Goal: Information Seeking & Learning: Learn about a topic

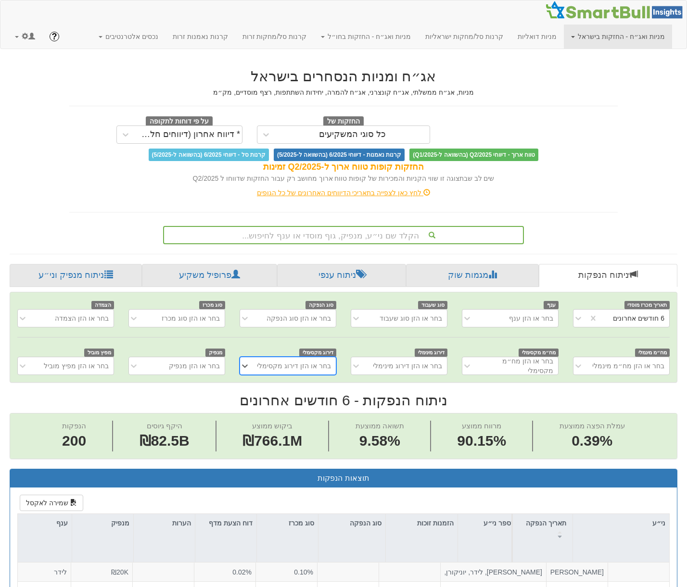
scroll to position [0, 1983]
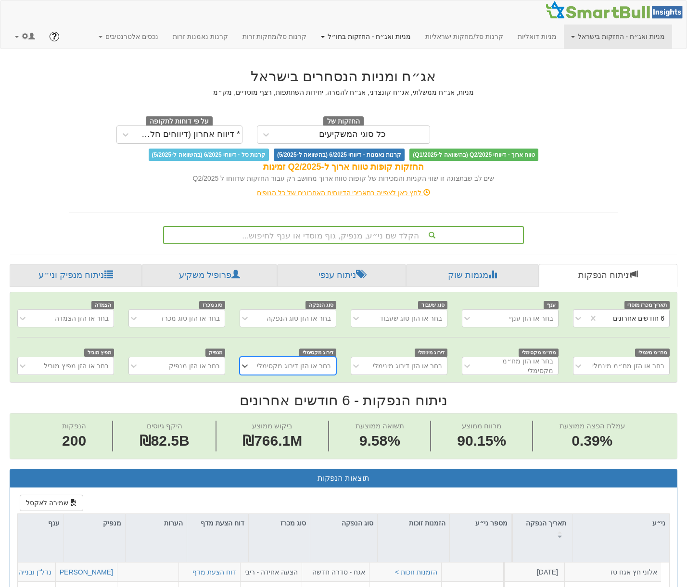
click at [416, 35] on link "מניות ואג״ח - החזקות בחו״ל" at bounding box center [366, 37] width 104 height 24
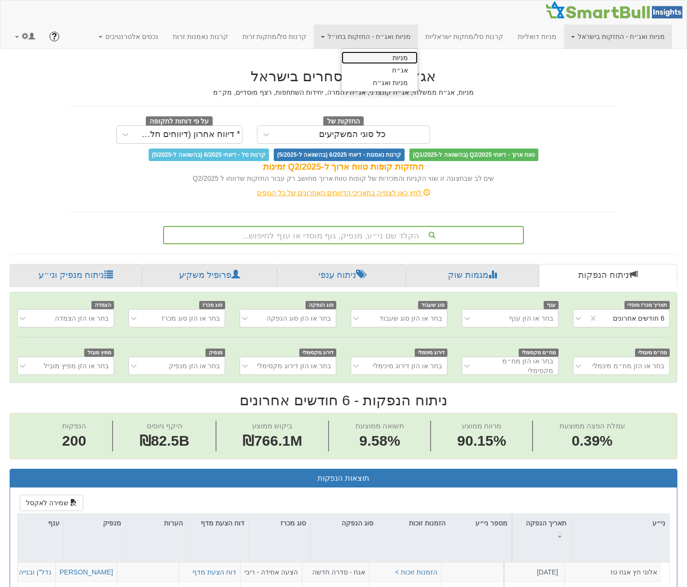
click at [417, 58] on link "מניות" at bounding box center [380, 57] width 76 height 13
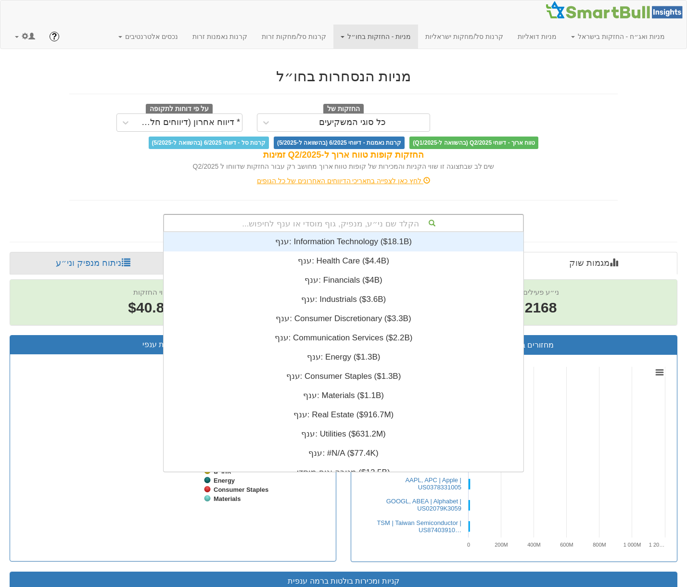
click at [375, 223] on div "הקלד שם ני״ע, מנפיק, גוף מוסדי או ענף לחיפוש..." at bounding box center [343, 223] width 359 height 16
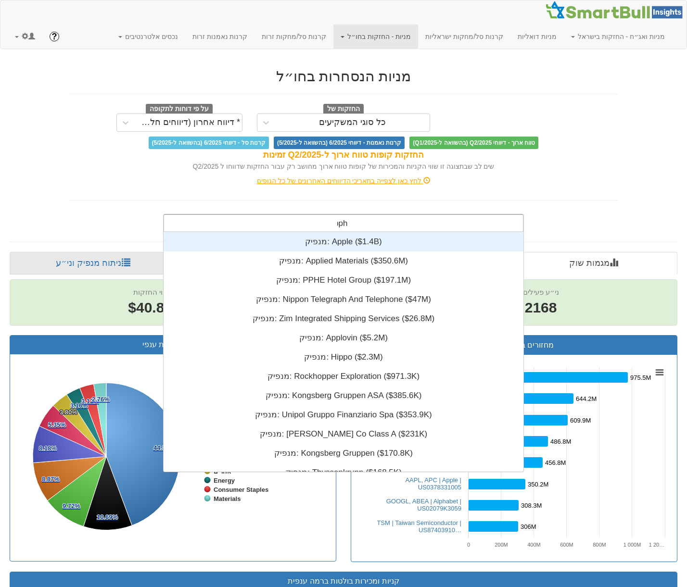
scroll to position [38, 0]
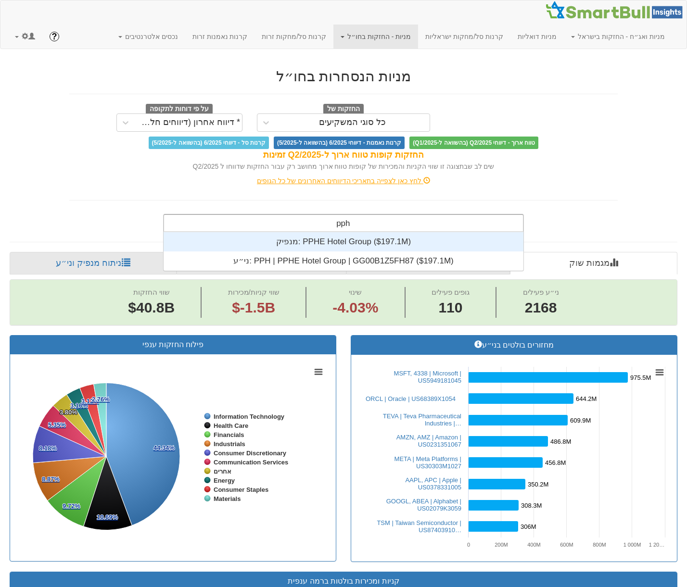
type input "pphe"
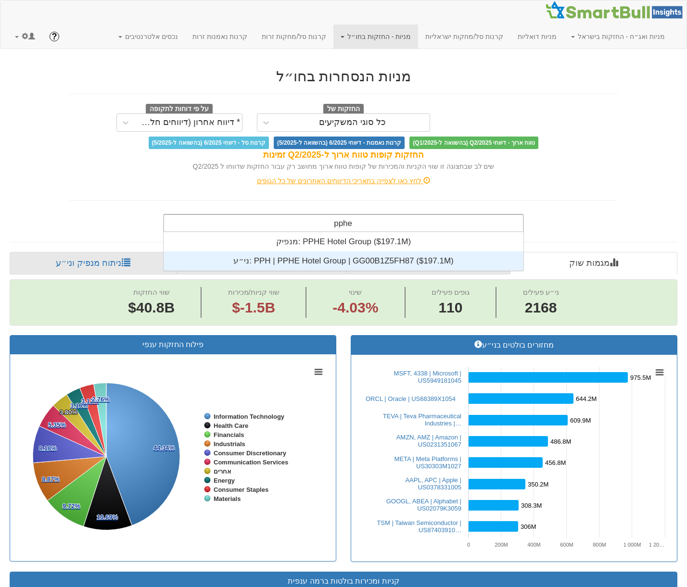
click at [343, 262] on div "ני״ע: ‎PPH | PPHE Hotel Group | GG00B1Z5FH87 ‎($197.1M)‏" at bounding box center [344, 261] width 360 height 19
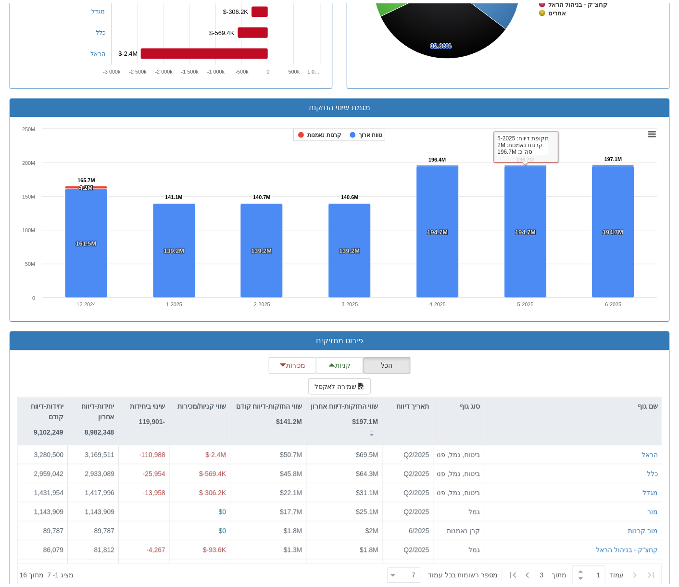
scroll to position [597, 0]
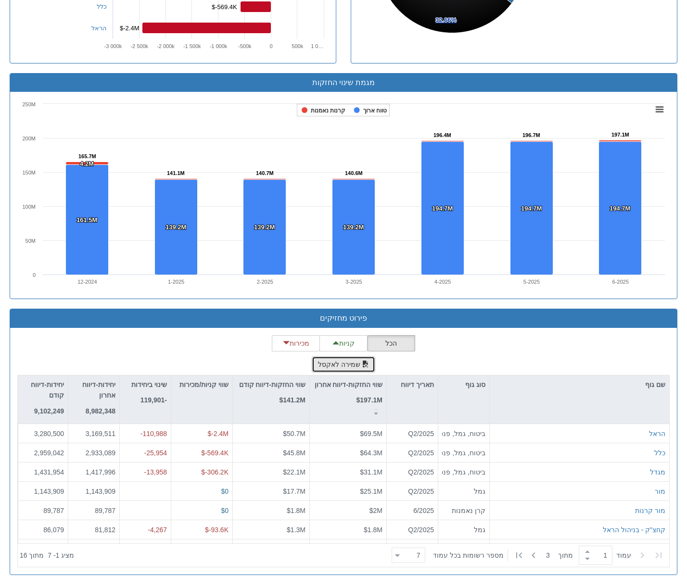
click at [342, 366] on button "שמירה לאקסל" at bounding box center [343, 364] width 63 height 16
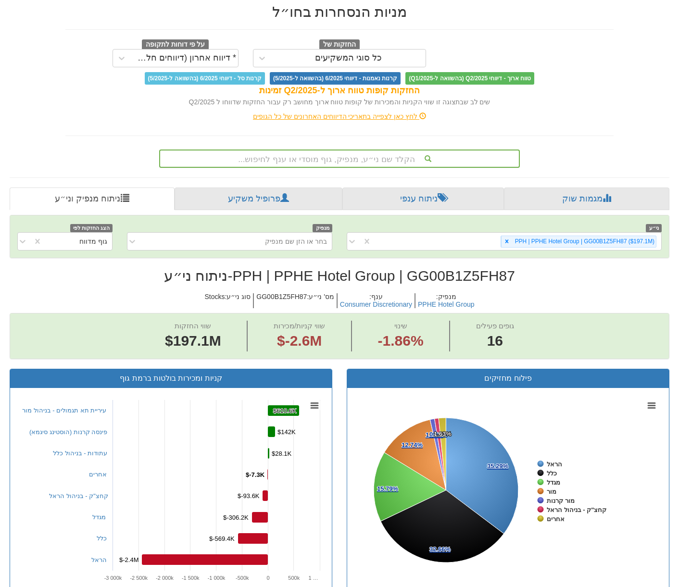
scroll to position [0, 0]
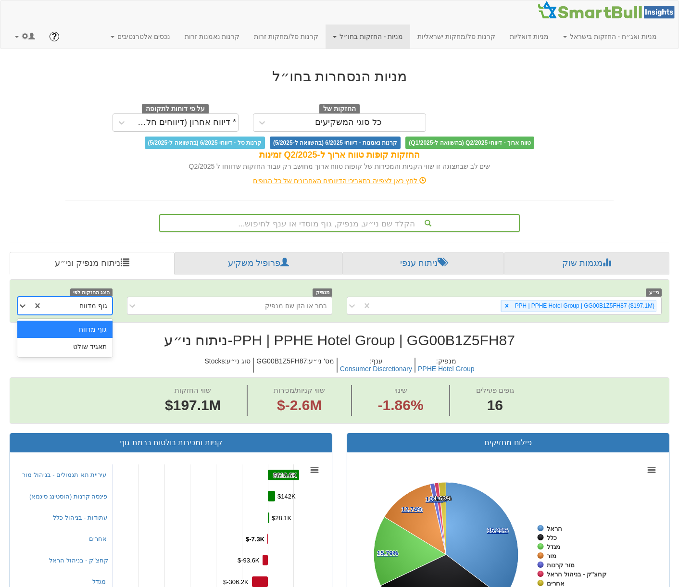
click at [86, 307] on div "גוף מדווח" at bounding box center [93, 306] width 28 height 10
click at [254, 307] on div "בחר או הזן שם מנפיק" at bounding box center [237, 305] width 190 height 15
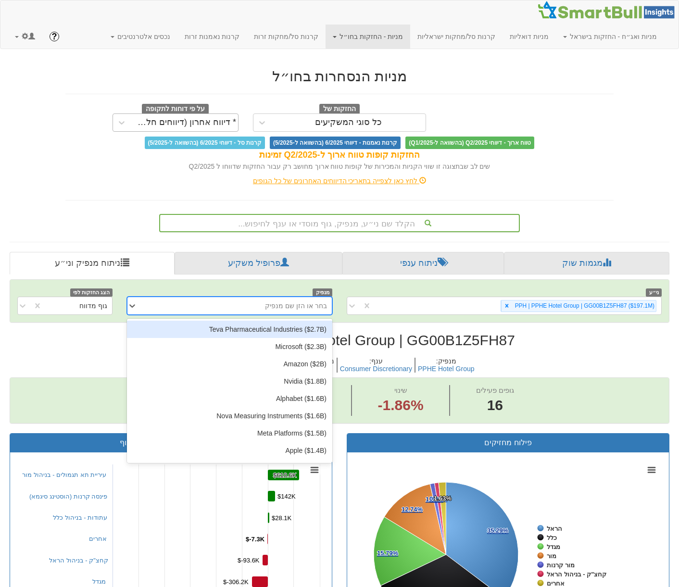
click at [189, 122] on div "* דיווח אחרון (דיווחים חלקיים)" at bounding box center [185, 123] width 104 height 10
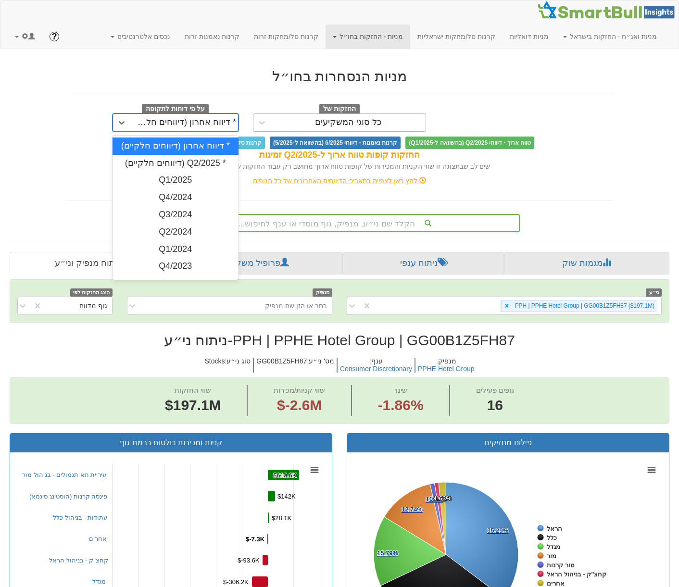
click at [292, 121] on div "כל סוגי המשקיעים" at bounding box center [348, 122] width 154 height 15
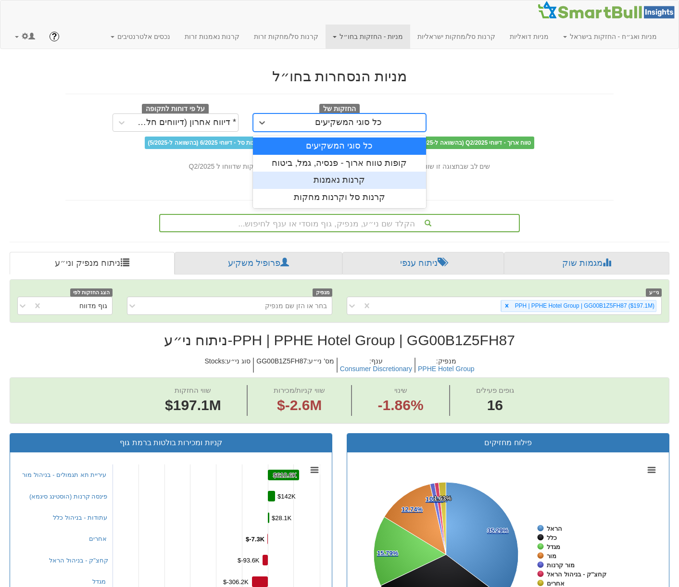
click at [315, 179] on div "קרנות נאמנות" at bounding box center [339, 180] width 173 height 17
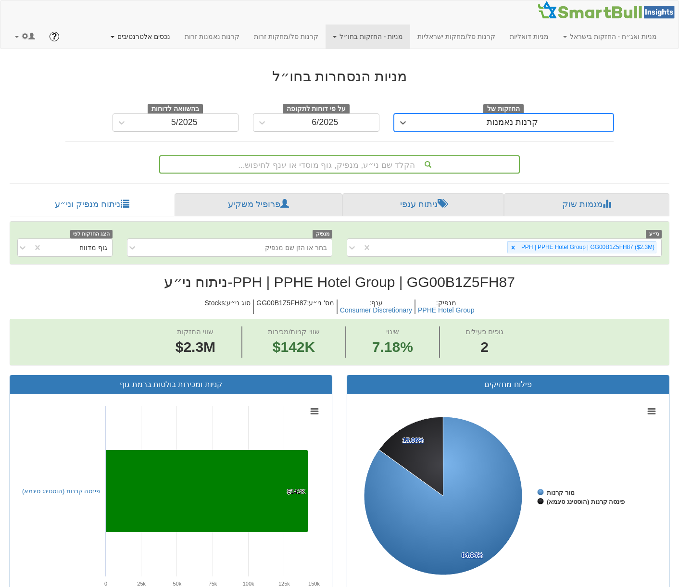
click at [103, 25] on link "נכסים אלטרנטיבים" at bounding box center [140, 37] width 74 height 24
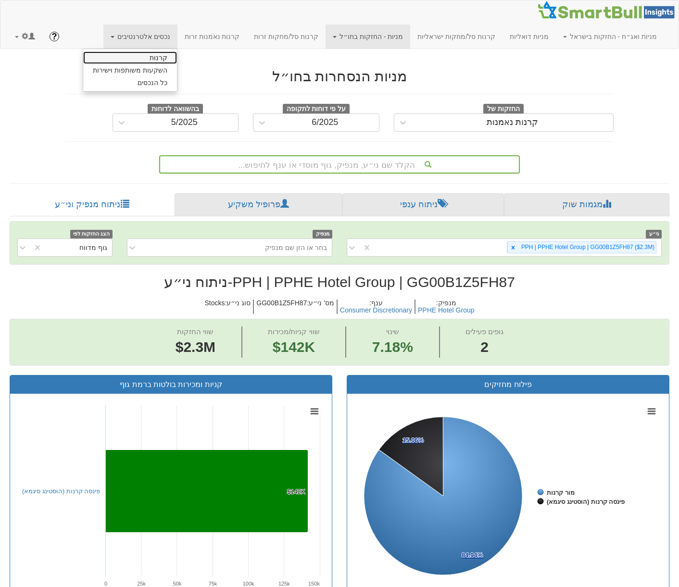
click at [83, 51] on link "קרנות" at bounding box center [130, 57] width 94 height 13
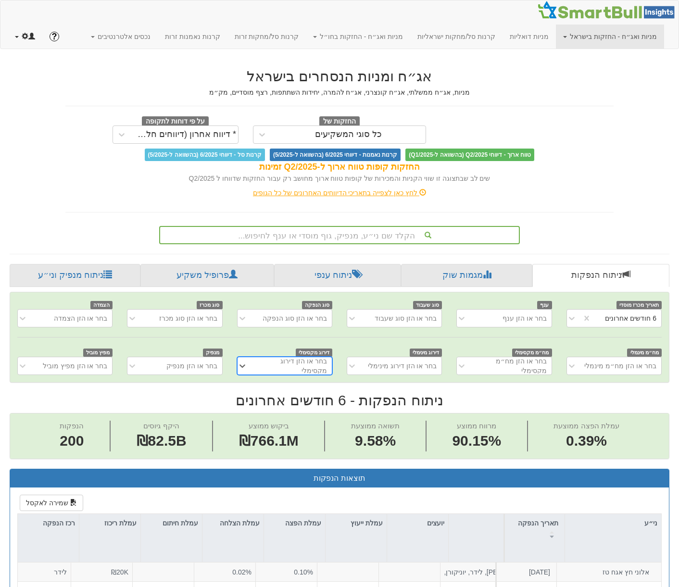
click at [8, 32] on link at bounding box center [25, 37] width 35 height 24
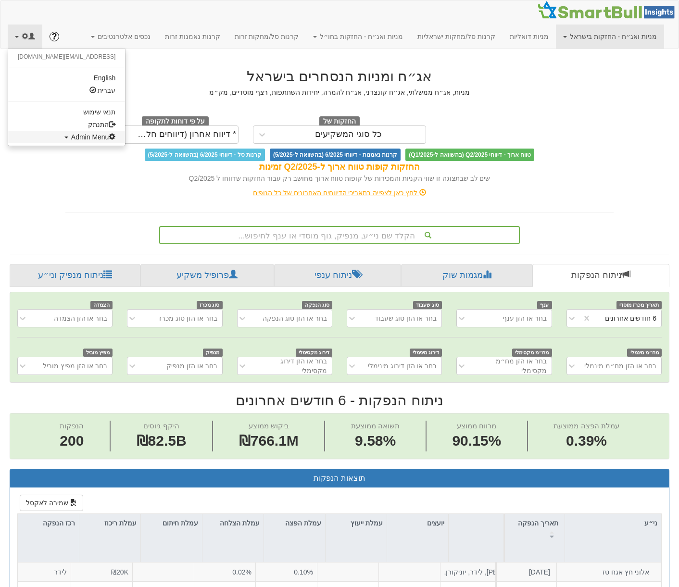
click at [71, 140] on span "Admin Menu" at bounding box center [93, 137] width 45 height 8
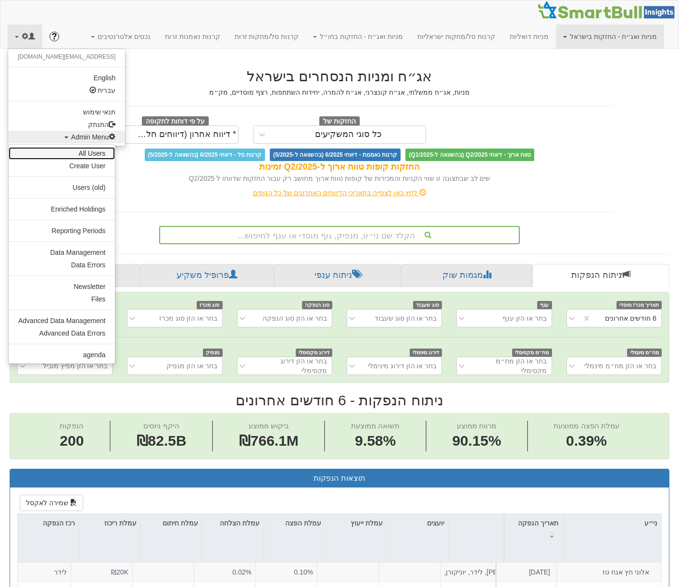
click at [69, 154] on link "All Users" at bounding box center [62, 153] width 106 height 13
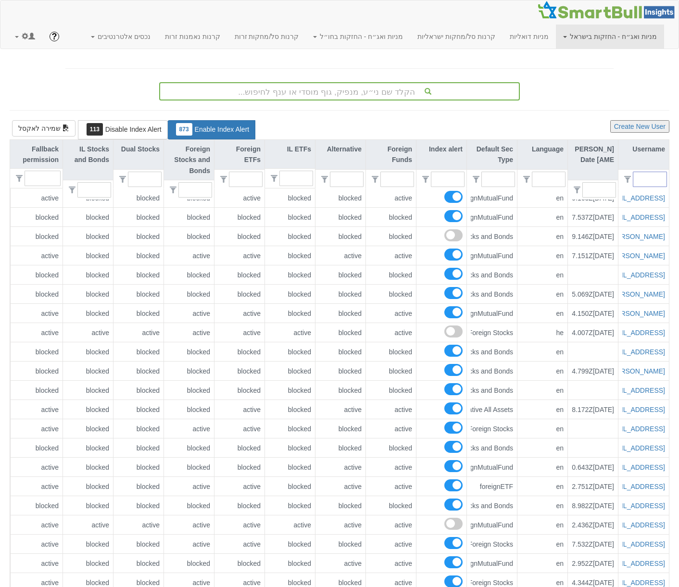
click at [658, 185] on input "text" at bounding box center [653, 179] width 25 height 14
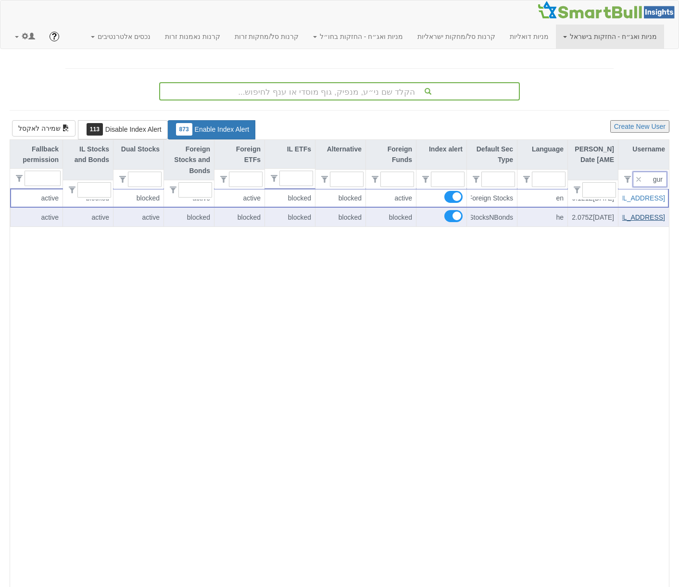
scroll to position [0, -32]
type input "gur"
click at [642, 219] on link "gurp@leumipartners.com" at bounding box center [641, 218] width 114 height 8
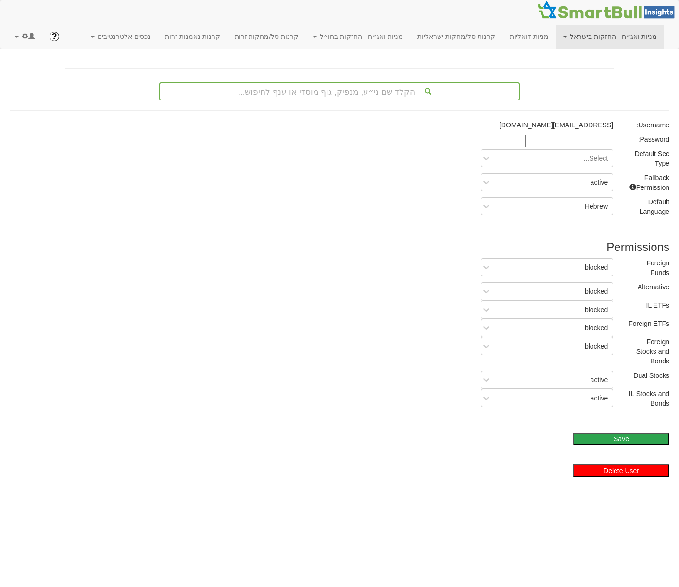
click at [543, 140] on input at bounding box center [569, 141] width 88 height 13
paste input "Gursmartbull2025"
type input "Gursmartbull2025"
click at [602, 440] on button "Save" at bounding box center [621, 439] width 96 height 13
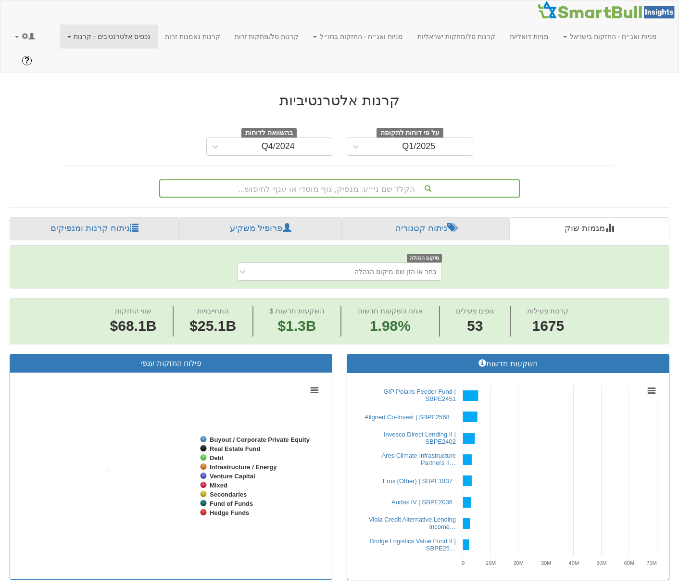
click at [340, 180] on div "הקלד שם ני״ע, מנפיק, גוף מוסדי או ענף לחיפוש..." at bounding box center [339, 188] width 359 height 16
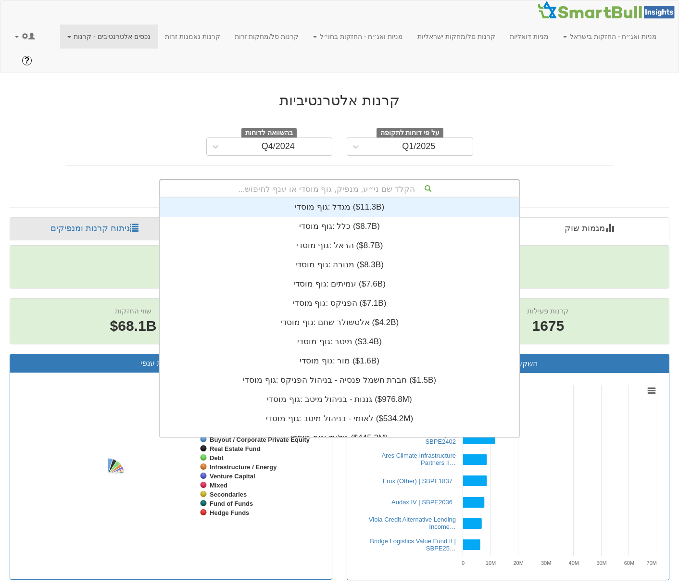
scroll to position [240, 0]
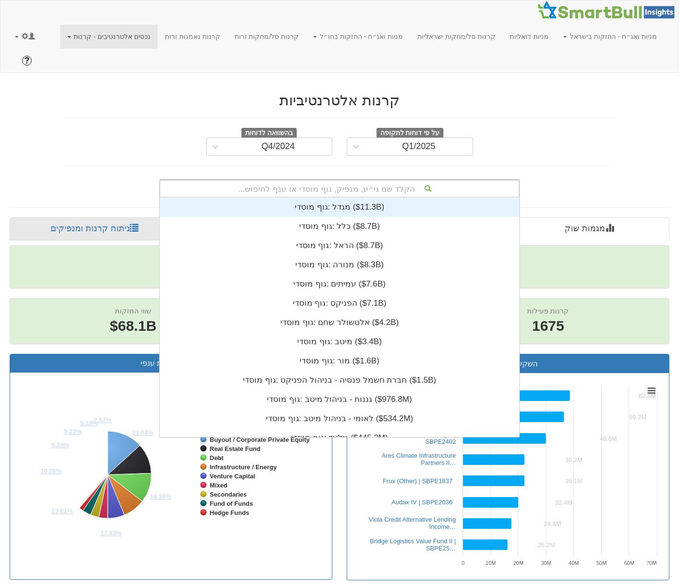
paste input "Opportunities"
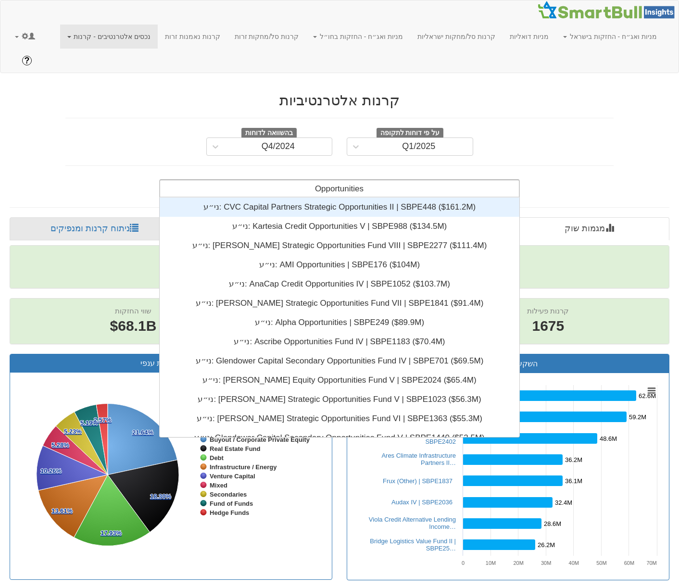
click at [340, 180] on input "Opportunities" at bounding box center [338, 189] width 51 height 19
type input "Opportunities"
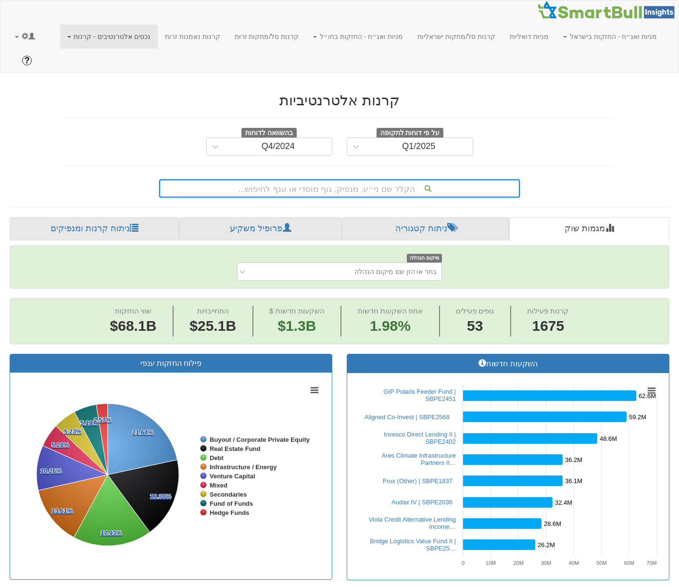
paste input "HarbourVest’s"
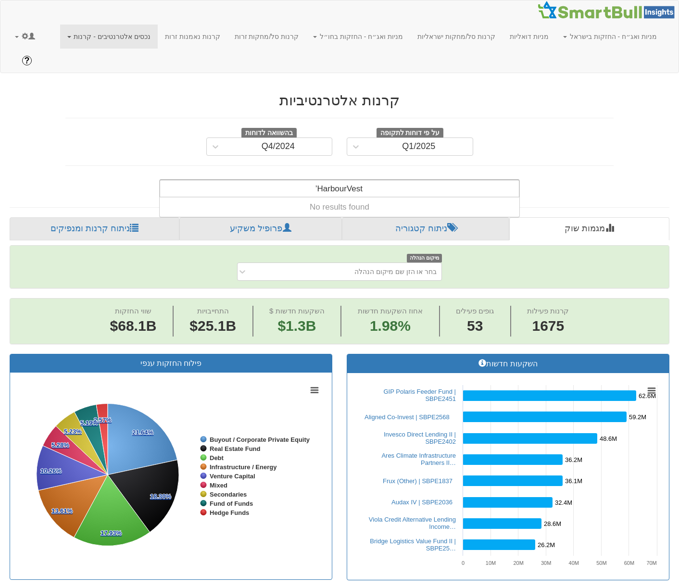
type input "HarbourVest"
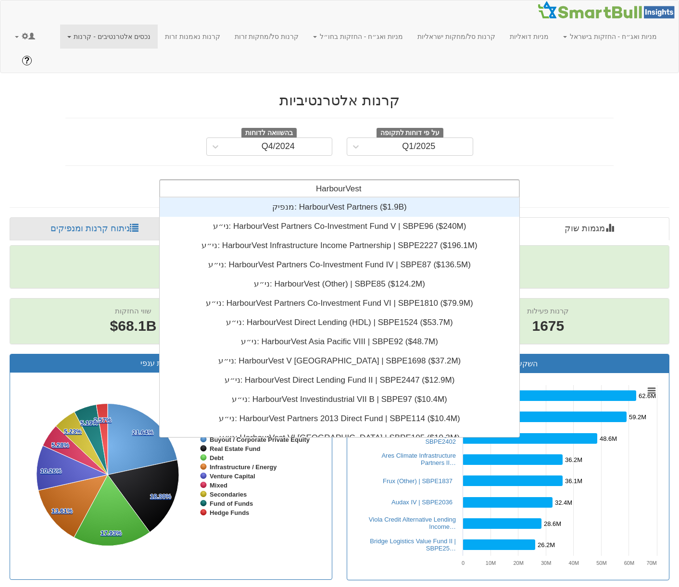
click at [275, 198] on div "מנפיק: ‎HarbourVest Partners ‎($1.9B)‏" at bounding box center [340, 207] width 360 height 19
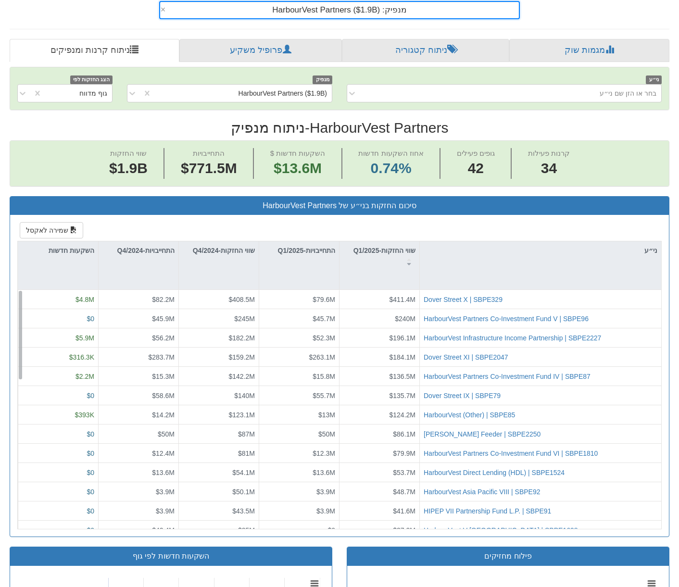
scroll to position [0, 3599]
click at [600, 241] on div "ני״ע" at bounding box center [540, 265] width 241 height 48
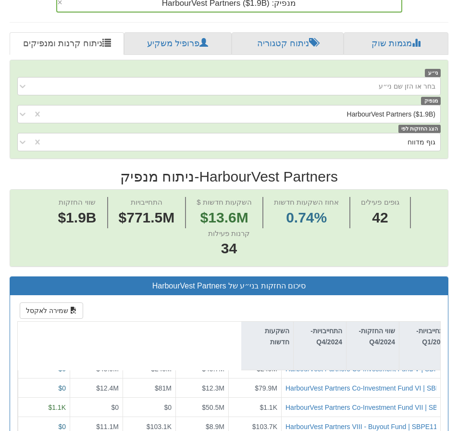
scroll to position [0, 8]
